Goal: Find specific page/section: Find specific page/section

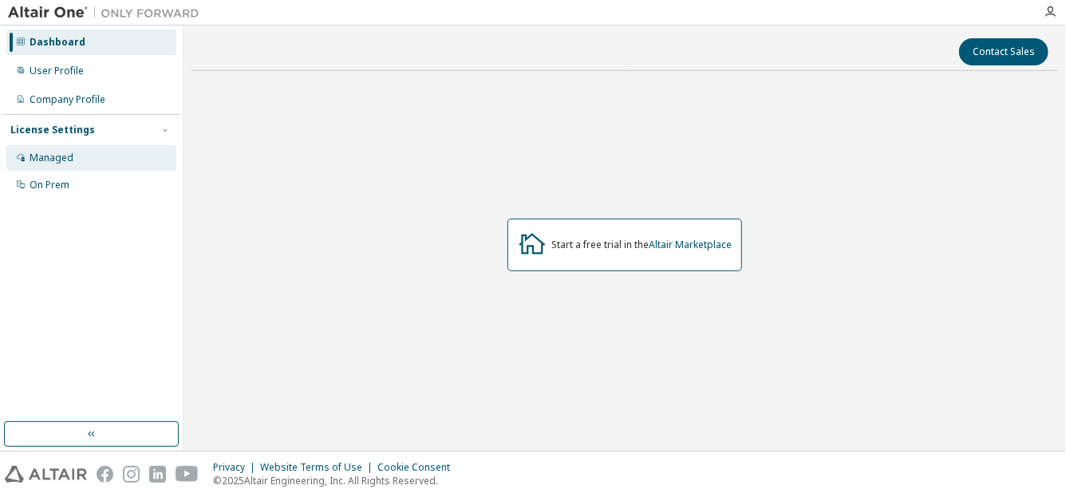
click at [133, 164] on div "Managed" at bounding box center [91, 158] width 170 height 26
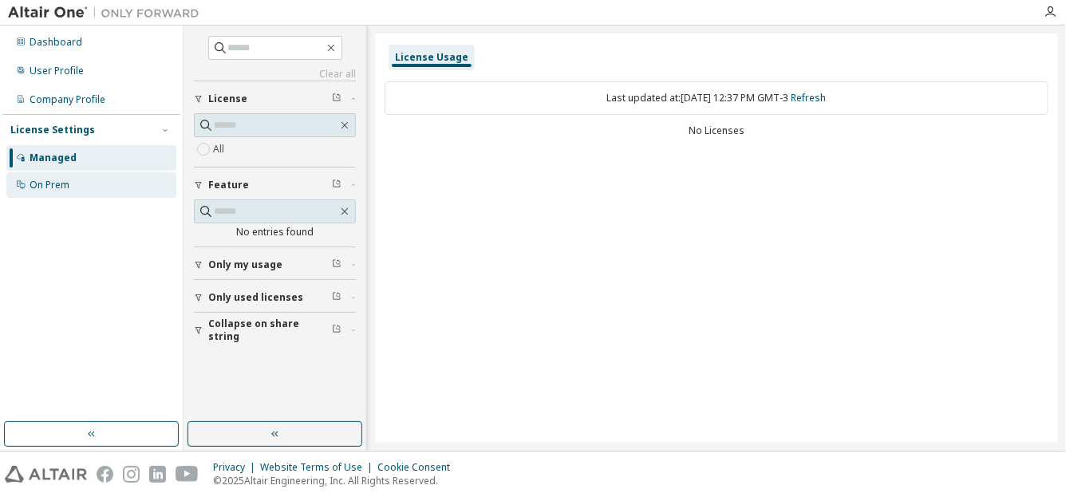
click at [80, 187] on div "On Prem" at bounding box center [91, 185] width 170 height 26
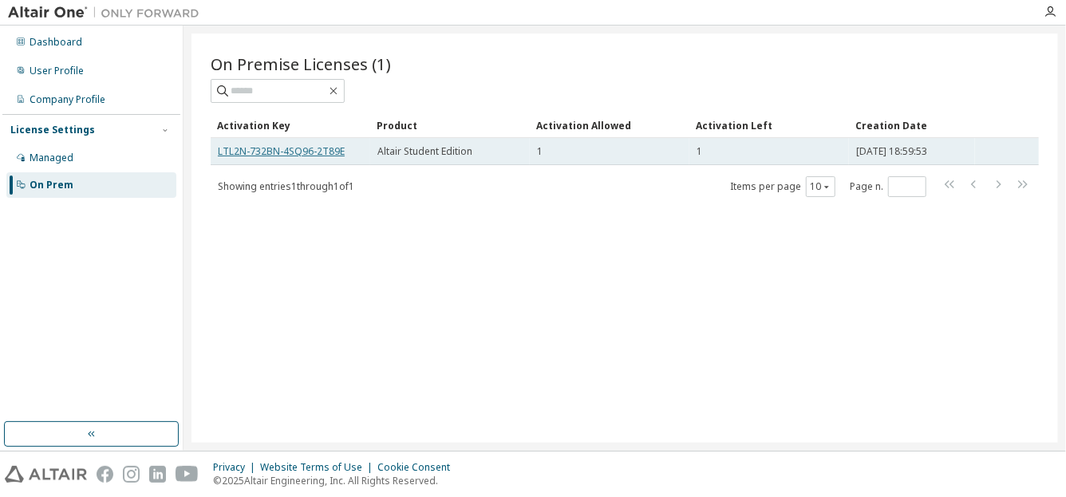
click at [325, 152] on link "LTL2N-732BN-4SQ96-2T89E" at bounding box center [281, 151] width 127 height 14
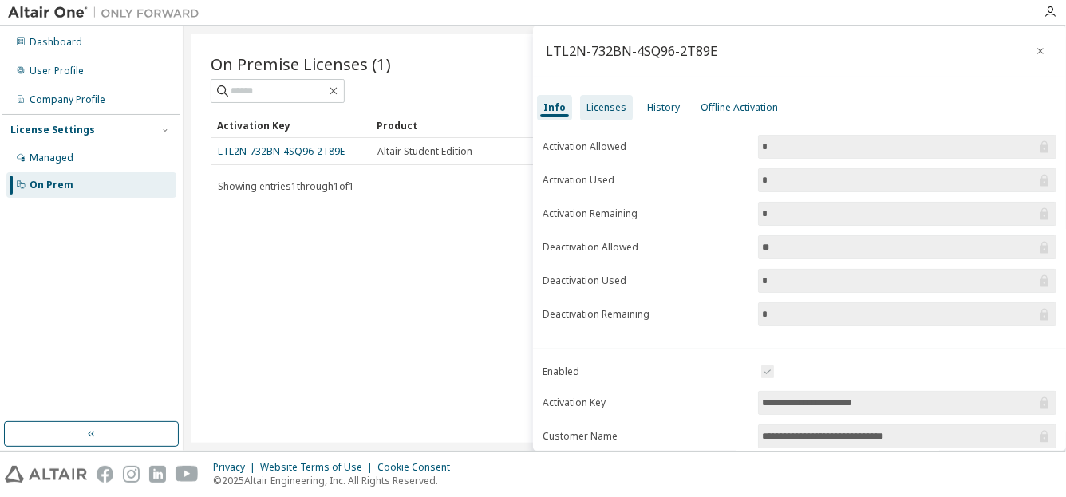
click at [616, 116] on div "Licenses" at bounding box center [606, 108] width 53 height 26
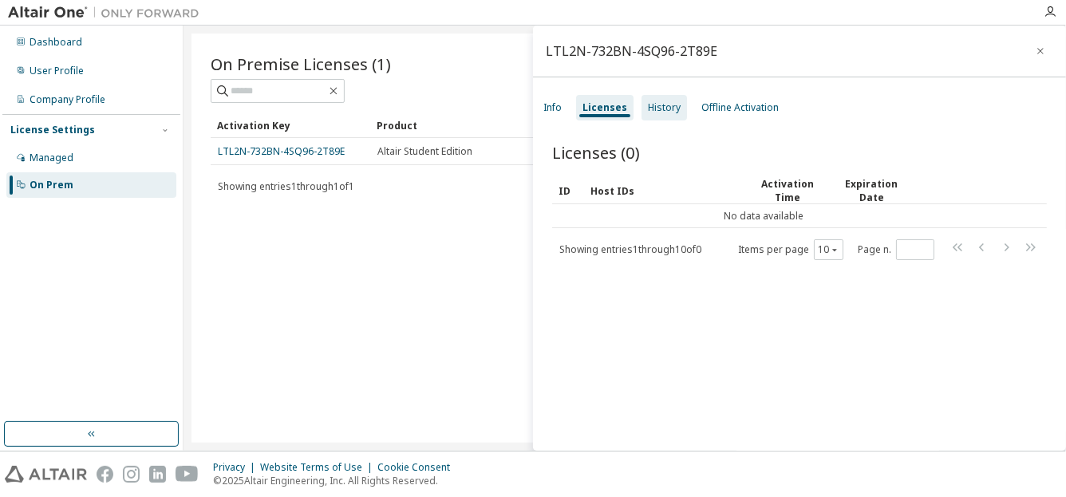
click at [664, 104] on div "History" at bounding box center [664, 107] width 33 height 13
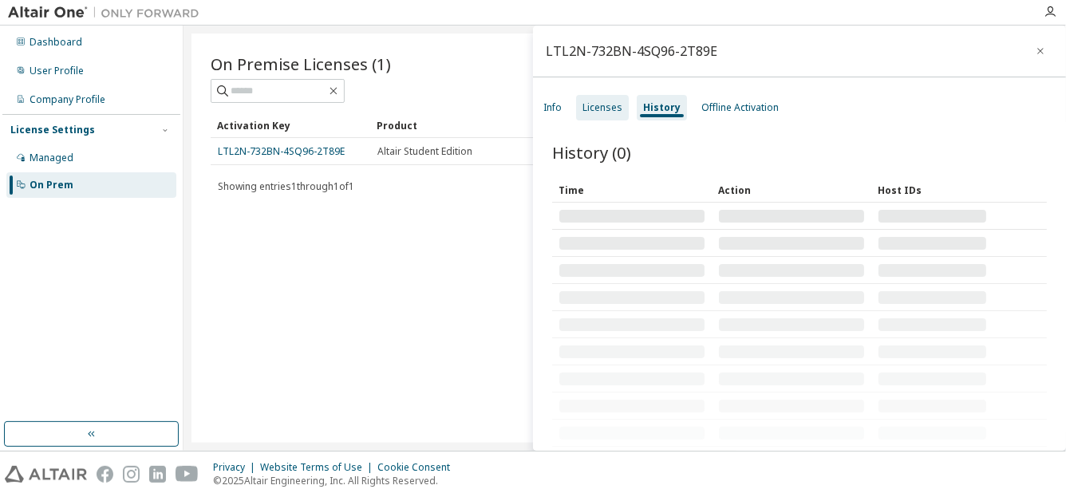
click at [610, 100] on div "Licenses" at bounding box center [602, 108] width 53 height 26
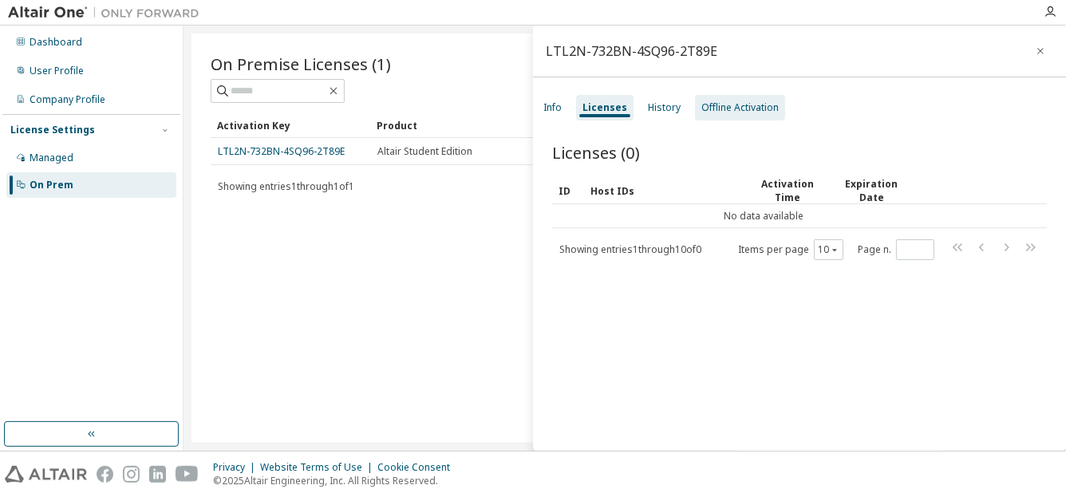
click at [723, 114] on div "Offline Activation" at bounding box center [740, 108] width 90 height 26
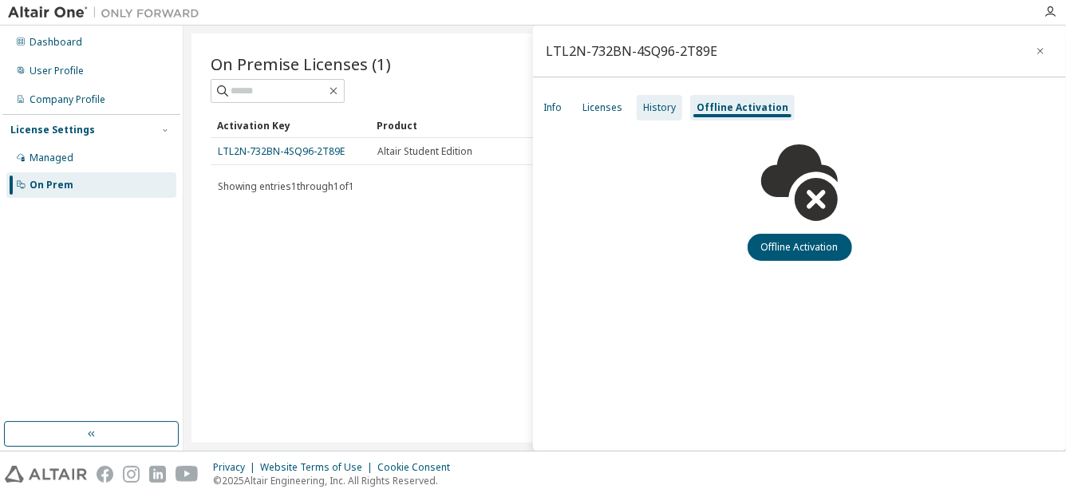
click at [662, 106] on div "History" at bounding box center [659, 107] width 33 height 13
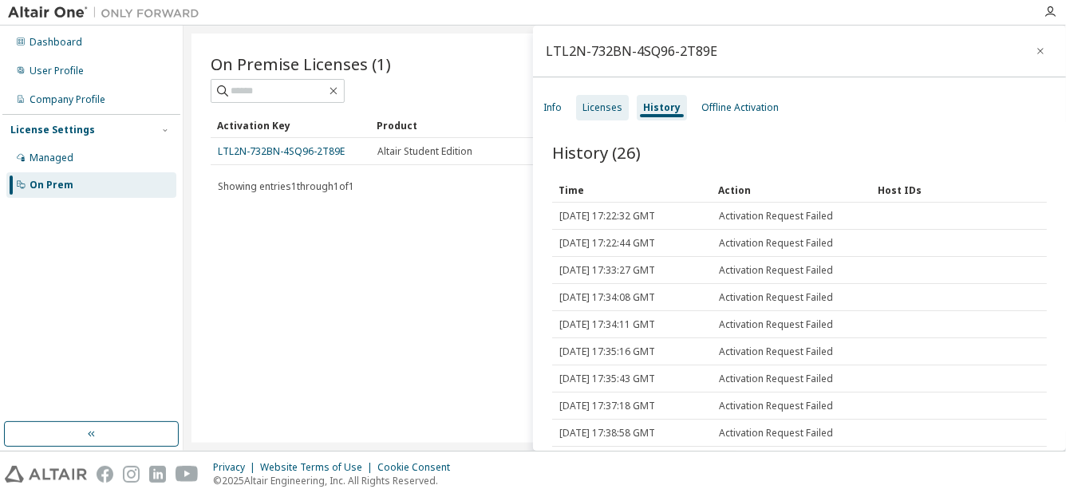
click at [592, 98] on div "Licenses" at bounding box center [602, 108] width 53 height 26
